Goal: Check status: Check status

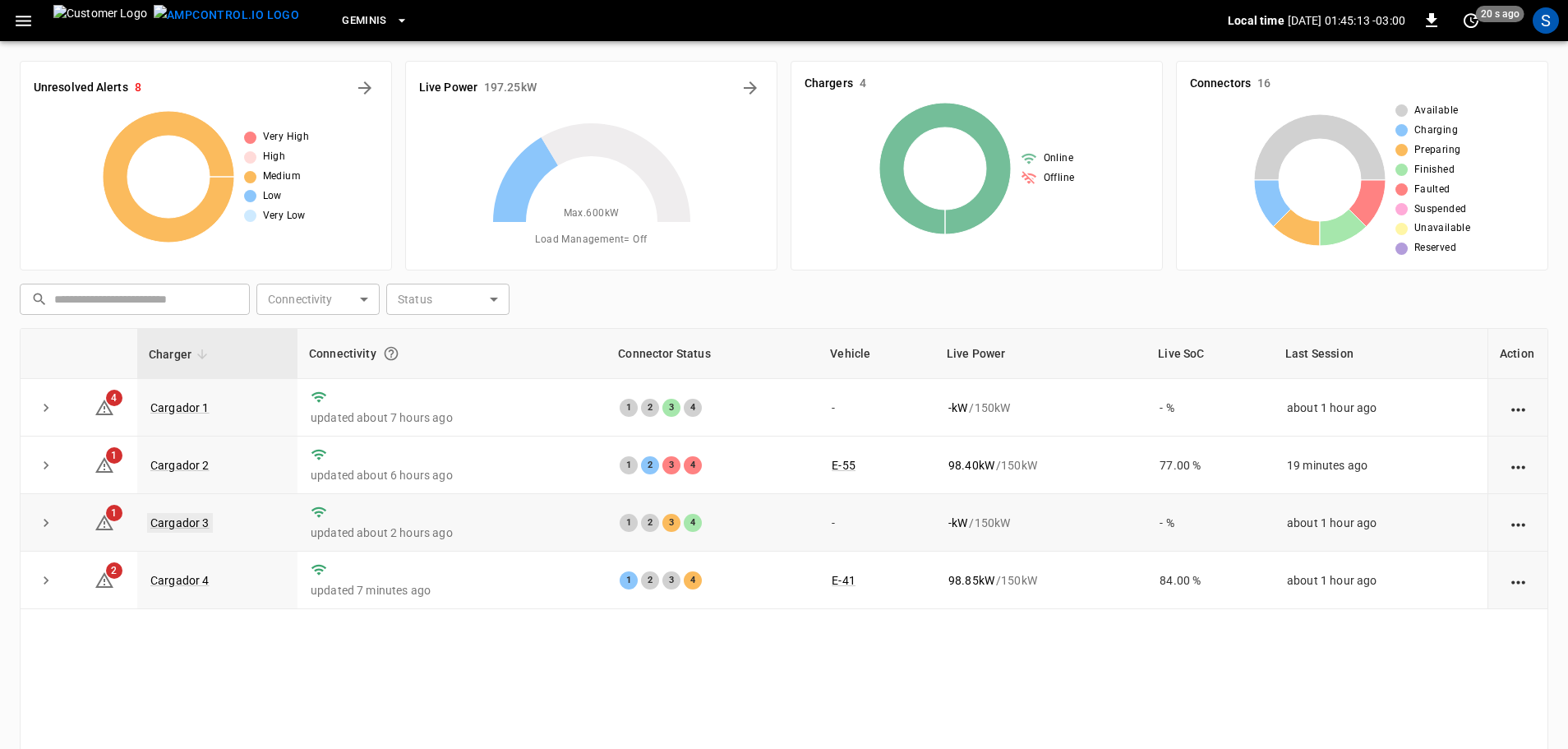
click at [181, 521] on link "Cargador 3" at bounding box center [180, 523] width 66 height 20
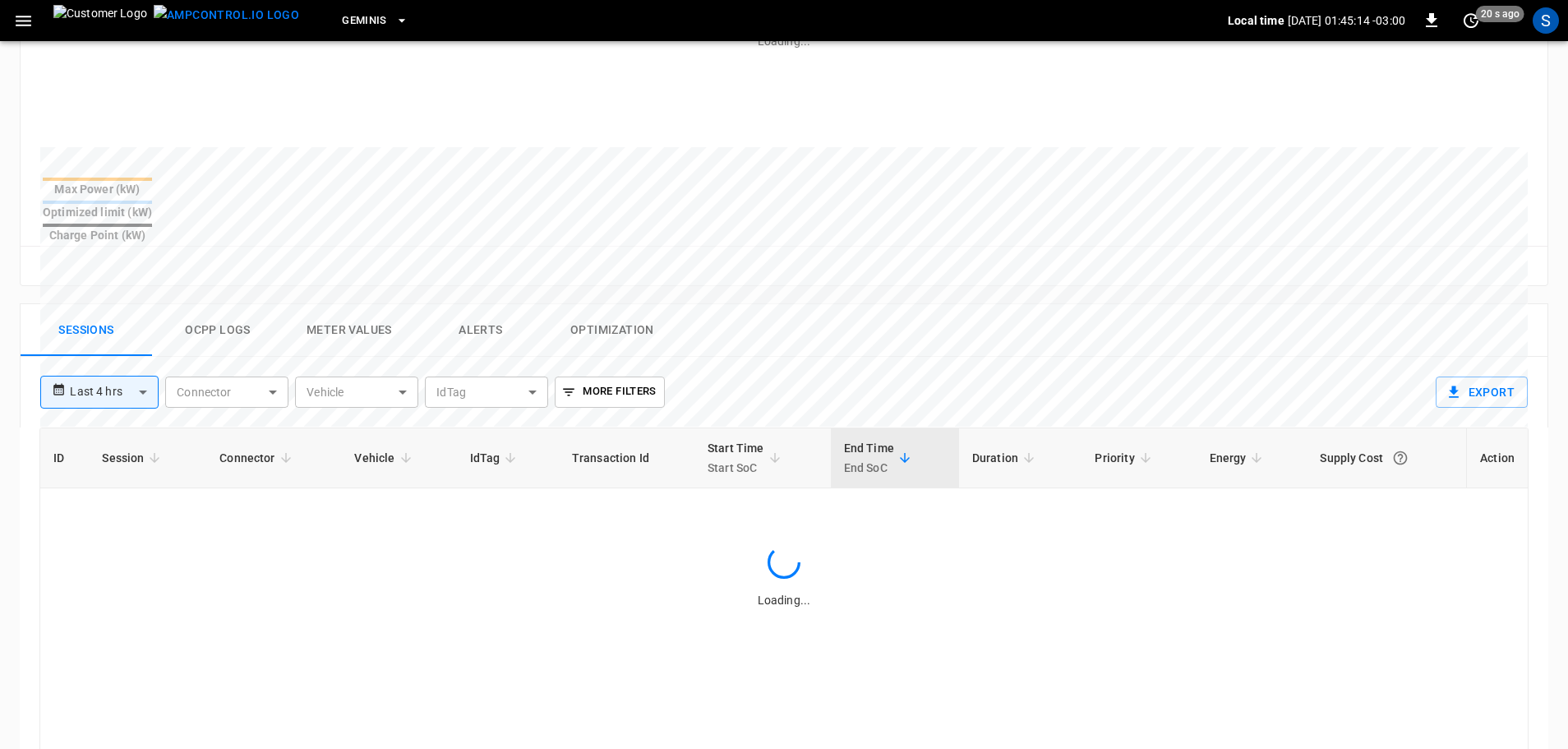
scroll to position [658, 0]
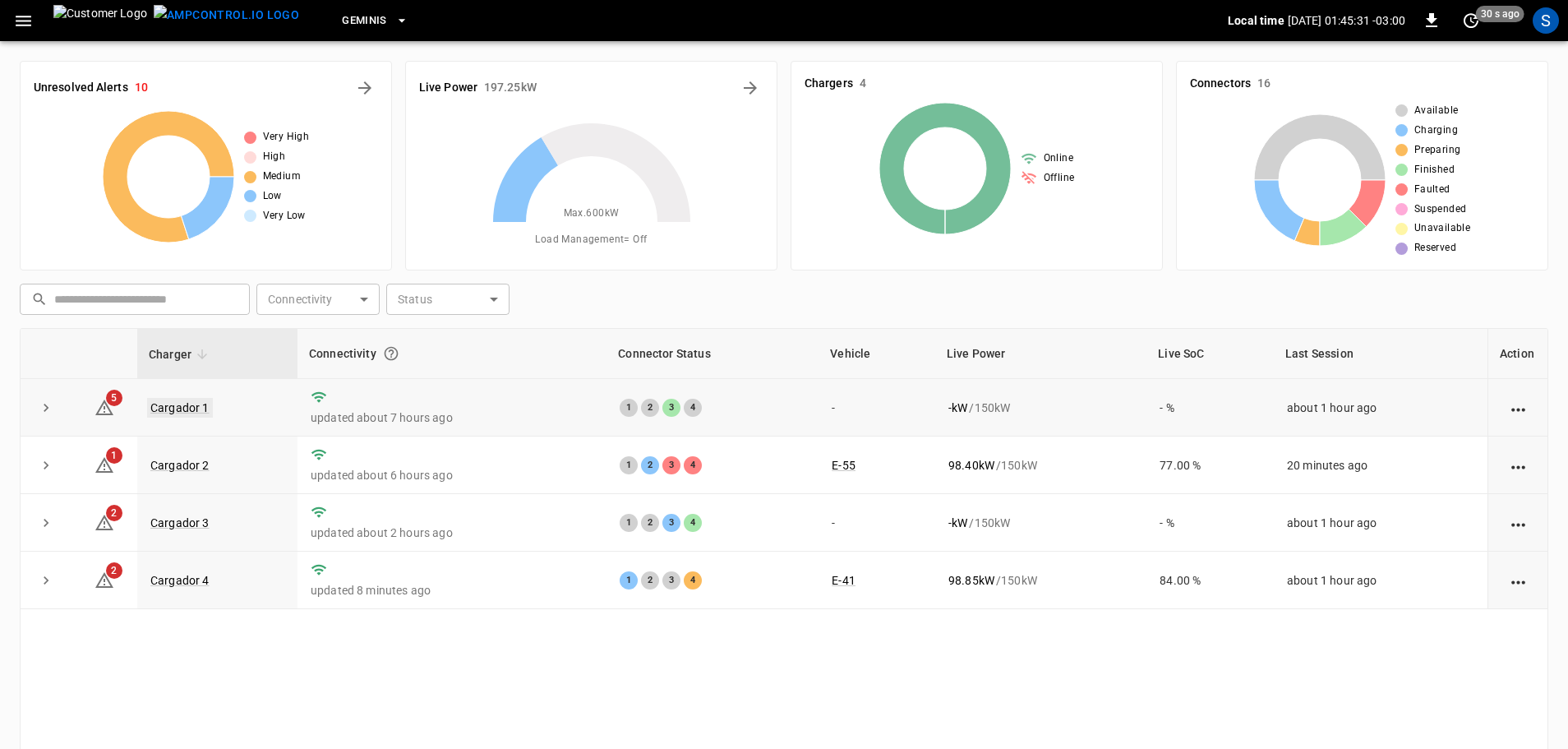
click at [189, 410] on link "Cargador 1" at bounding box center [180, 408] width 66 height 20
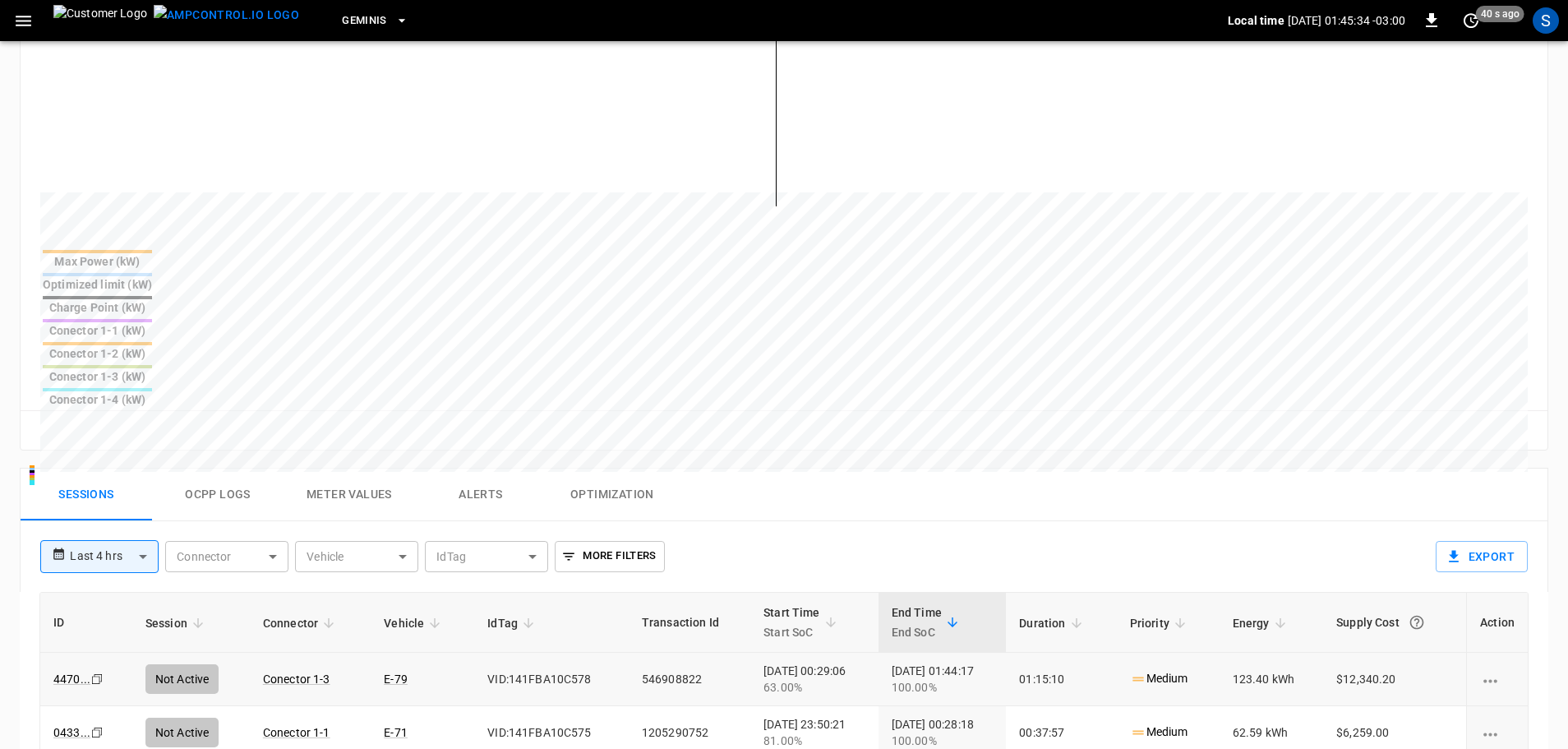
scroll to position [658, 0]
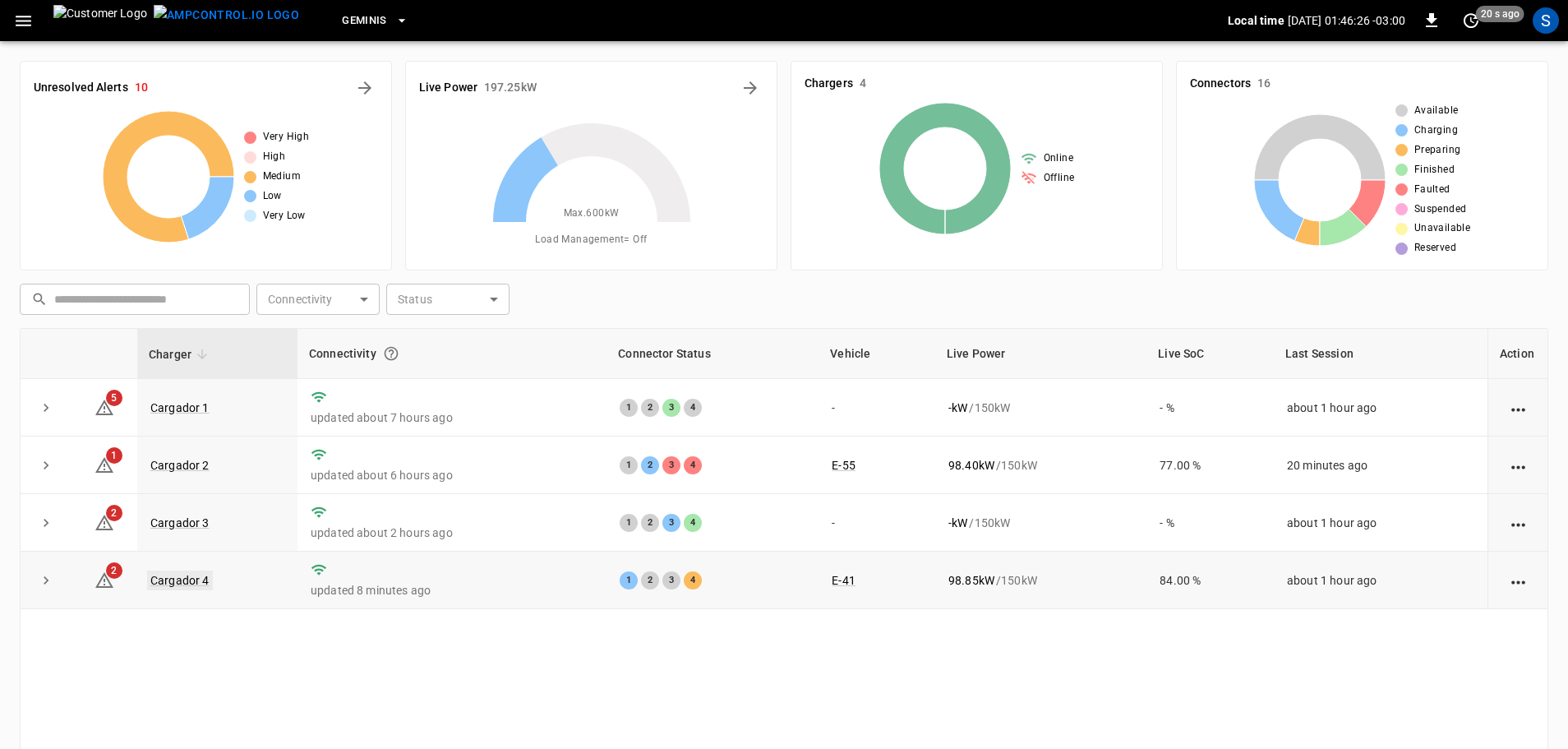
click at [196, 588] on link "Cargador 4" at bounding box center [180, 581] width 66 height 20
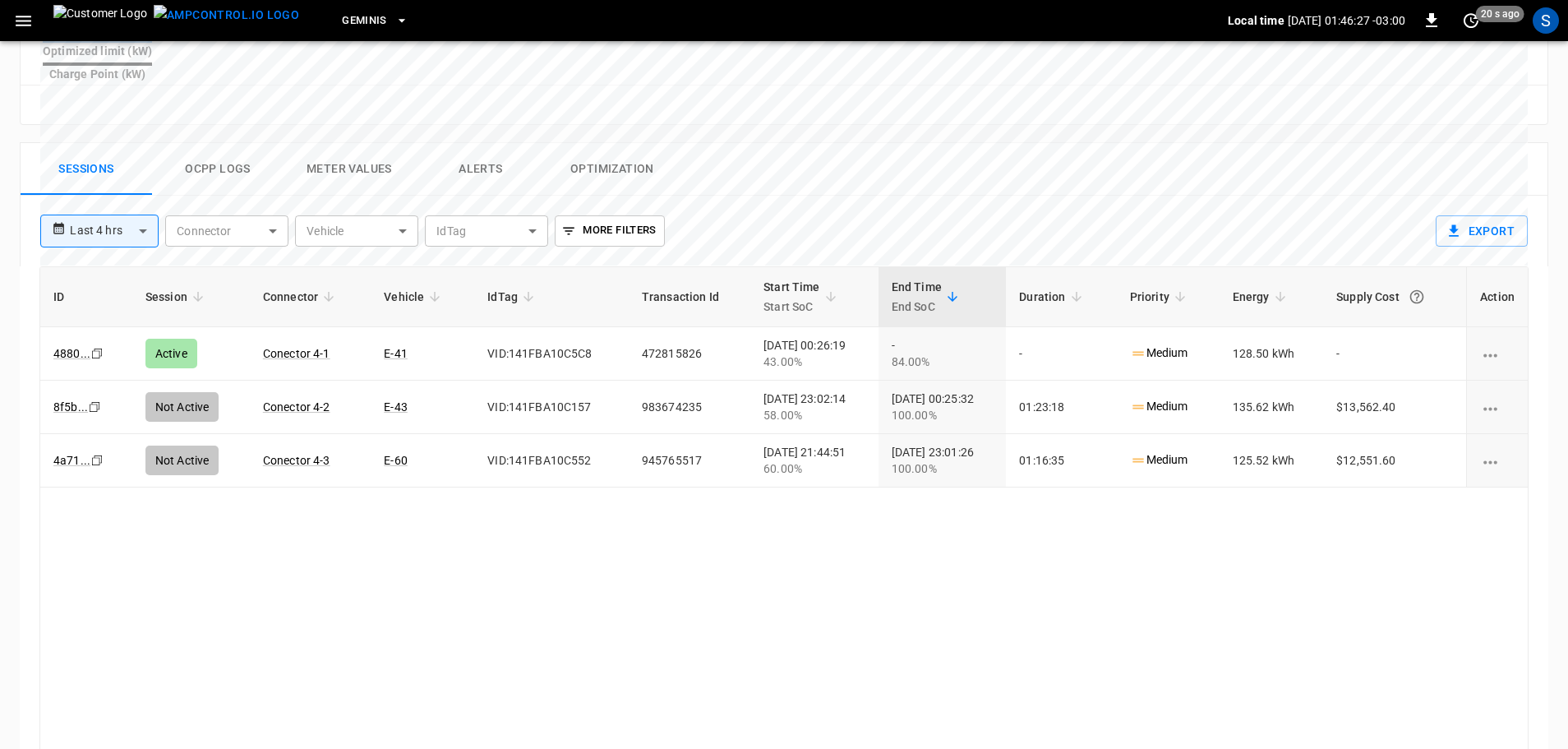
scroll to position [790, 0]
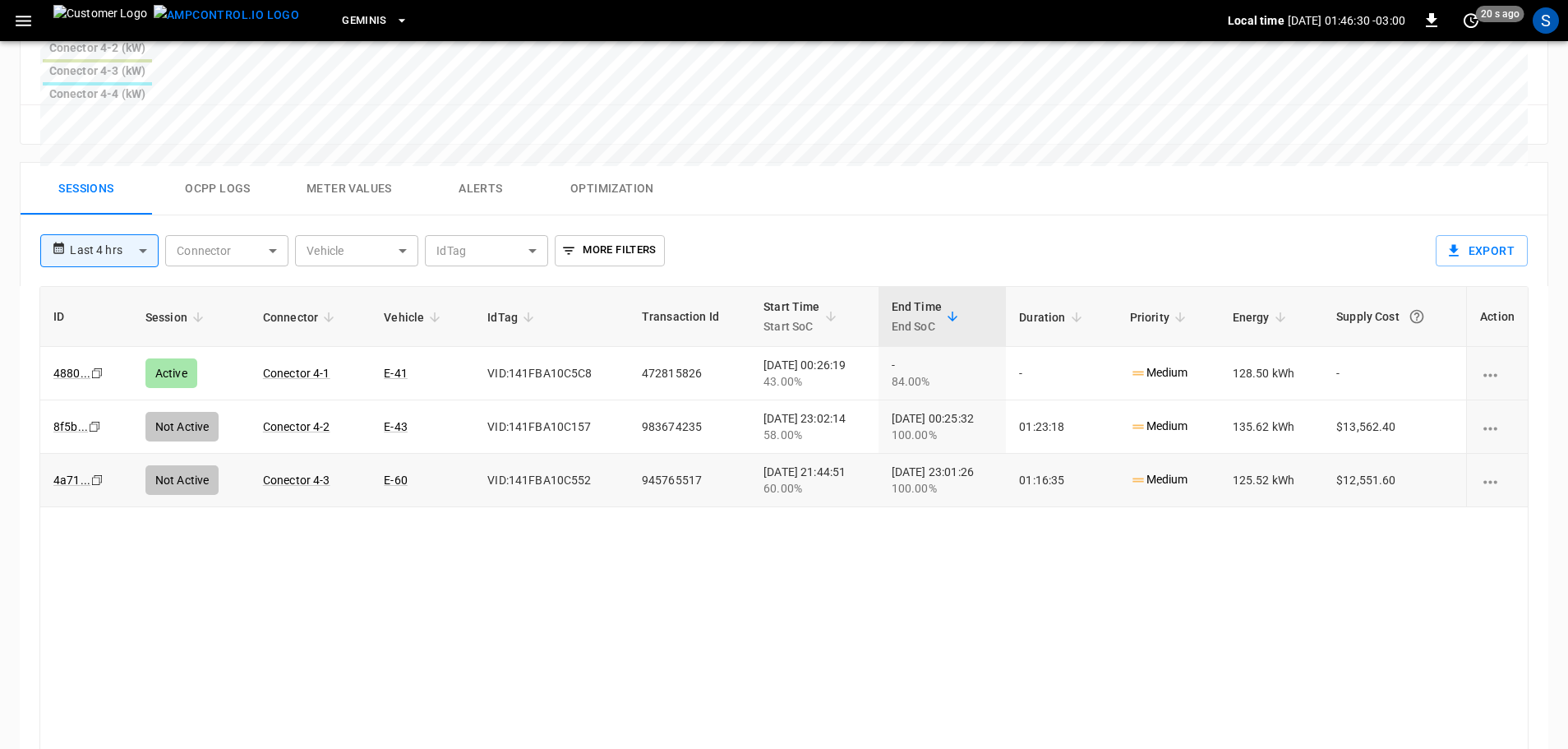
drag, startPoint x: 454, startPoint y: 377, endPoint x: 416, endPoint y: 380, distance: 38.1
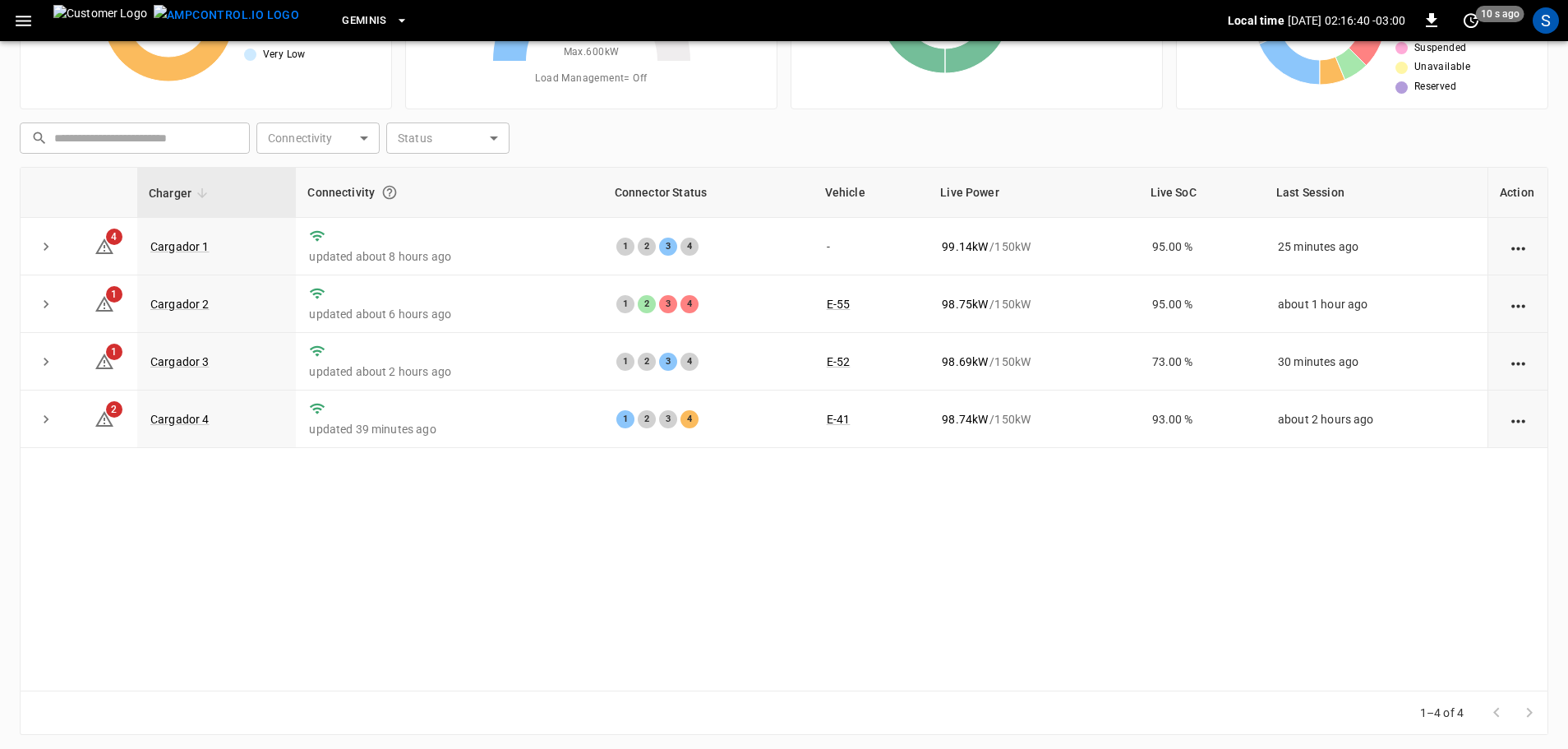
scroll to position [167, 0]
